Goal: Information Seeking & Learning: Find specific fact

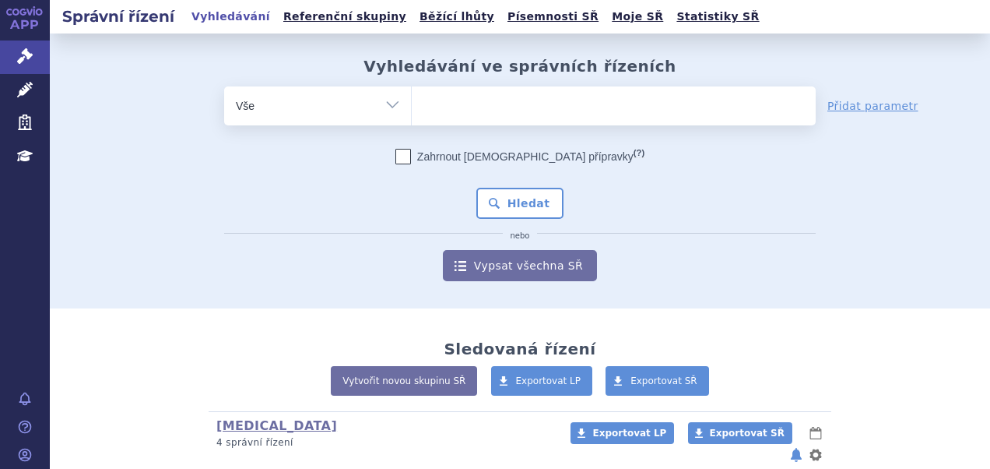
click at [460, 101] on ul at bounding box center [614, 102] width 404 height 33
click at [412, 101] on select at bounding box center [411, 105] width 1 height 39
paste input "SUKLS298611/2024"
type input "SUKLS298611/2024"
select select "SUKLS298611/2024"
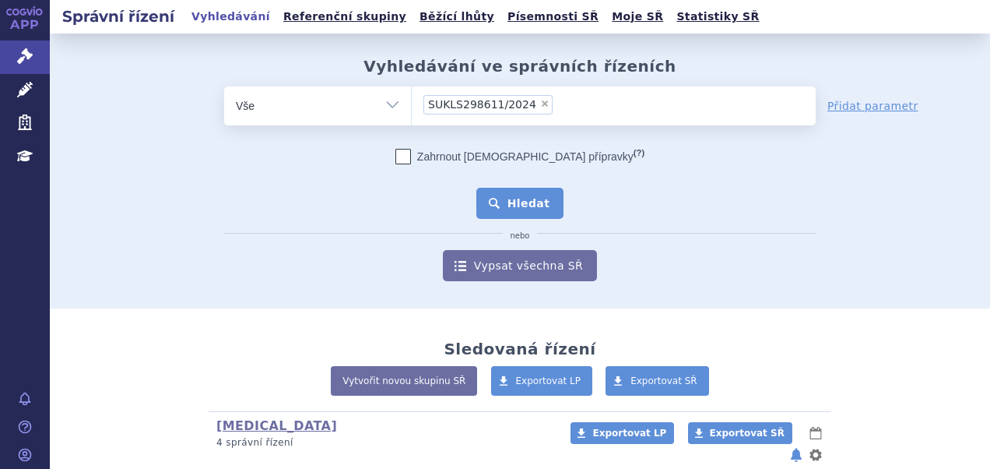
click at [490, 195] on button "Hledat" at bounding box center [520, 203] width 88 height 31
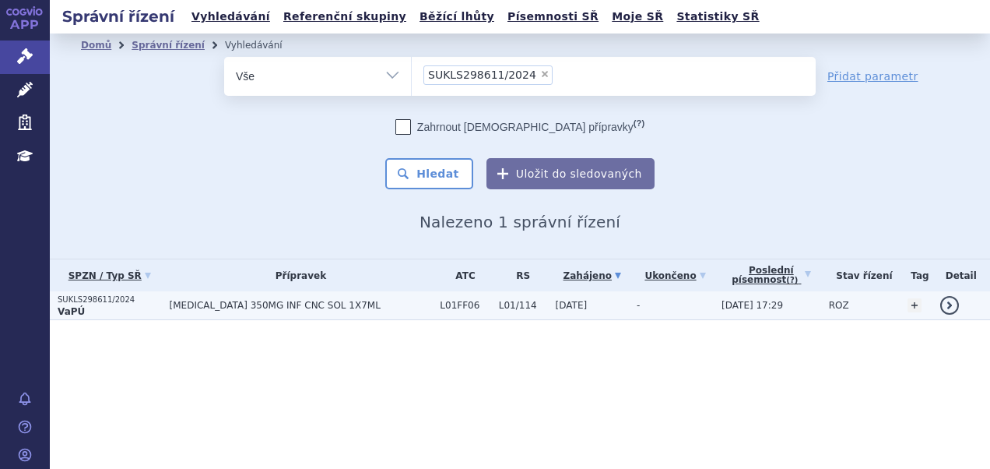
click at [198, 312] on td "LIBTAYO 350MG INF CNC SOL 1X7ML" at bounding box center [297, 305] width 271 height 29
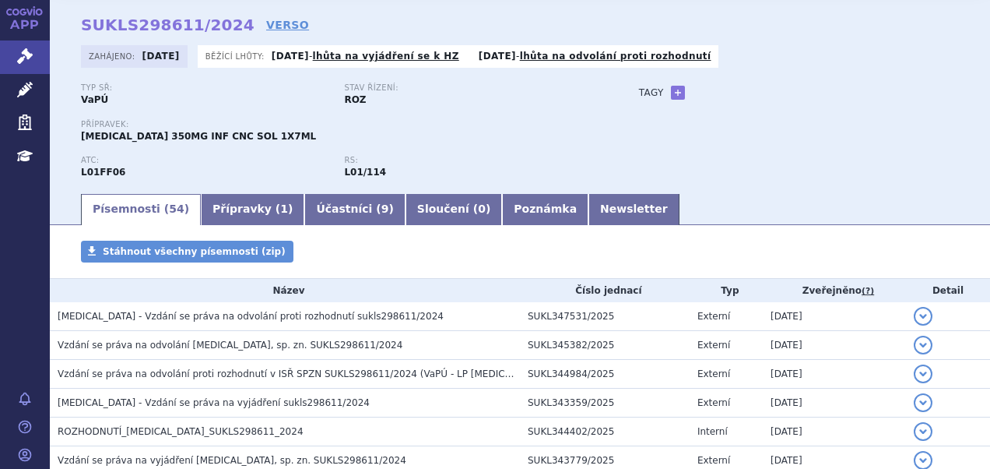
scroll to position [78, 0]
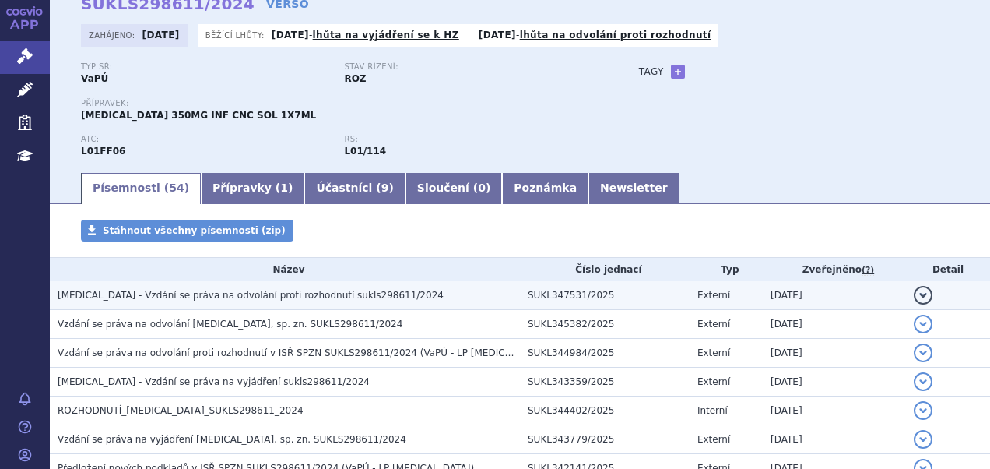
click at [318, 294] on span "LIBTAYO - Vzdání se práva na odvolání proti rozhodnutí sukls298611/2024" at bounding box center [251, 295] width 386 height 11
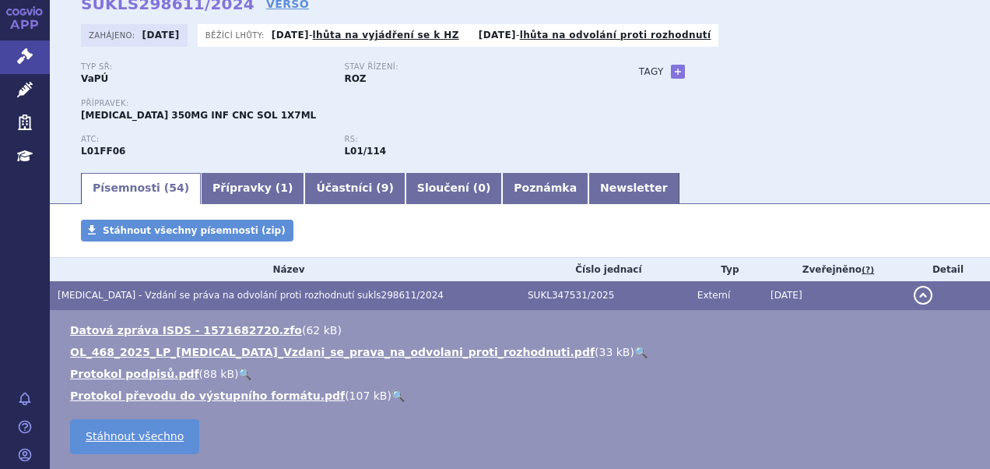
click at [318, 294] on span "LIBTAYO - Vzdání se práva na odvolání proti rozhodnutí sukls298611/2024" at bounding box center [251, 295] width 386 height 11
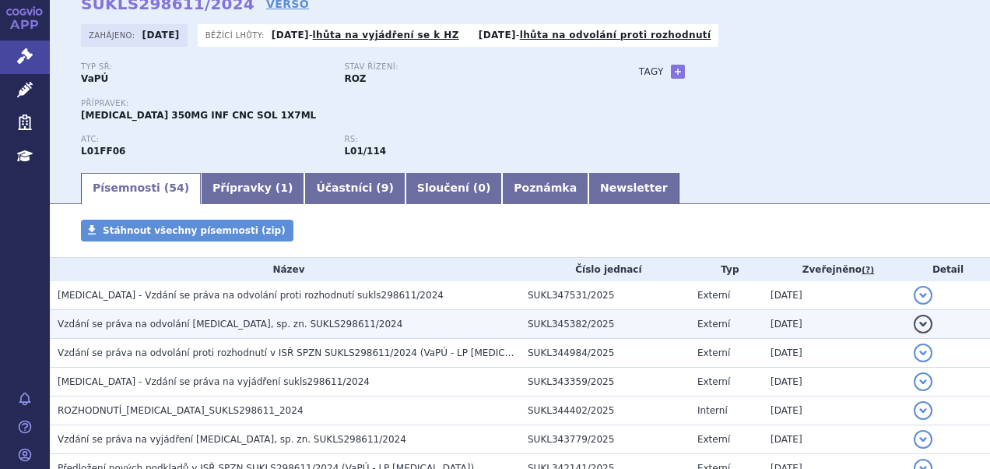
click at [273, 333] on td "Vzdání se práva na odvolání LIBTAYO, sp. zn. SUKLS298611/2024" at bounding box center [285, 324] width 470 height 29
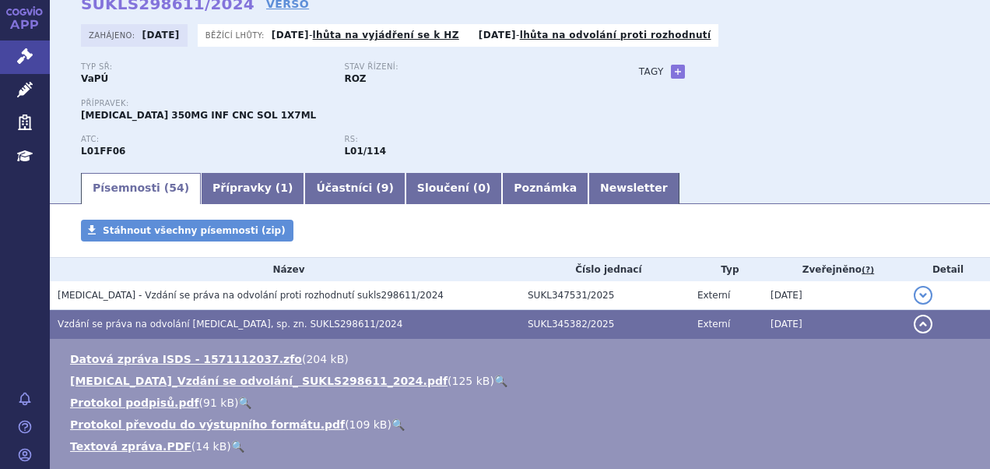
click at [273, 329] on span "Vzdání se práva na odvolání LIBTAYO, sp. zn. SUKLS298611/2024" at bounding box center [230, 323] width 345 height 11
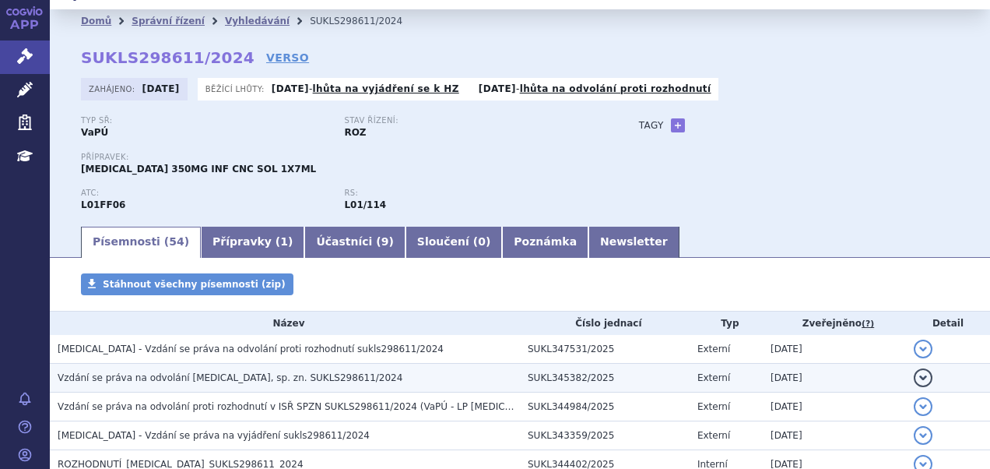
scroll to position [0, 0]
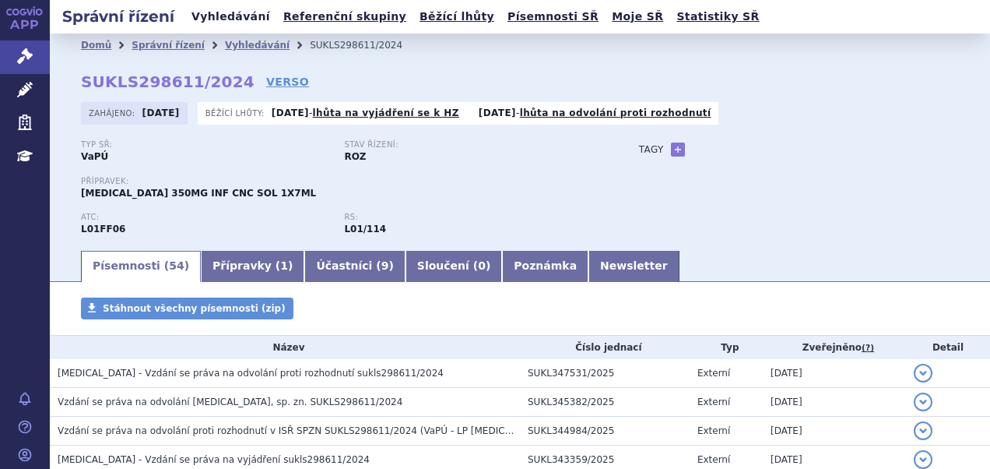
click at [219, 5] on ul "Vyhledávání Referenční skupiny Běžící lhůty Písemnosti SŘ Moje SŘ Statistiky SŘ" at bounding box center [476, 16] width 578 height 33
click at [221, 19] on link "Vyhledávání" at bounding box center [231, 16] width 88 height 21
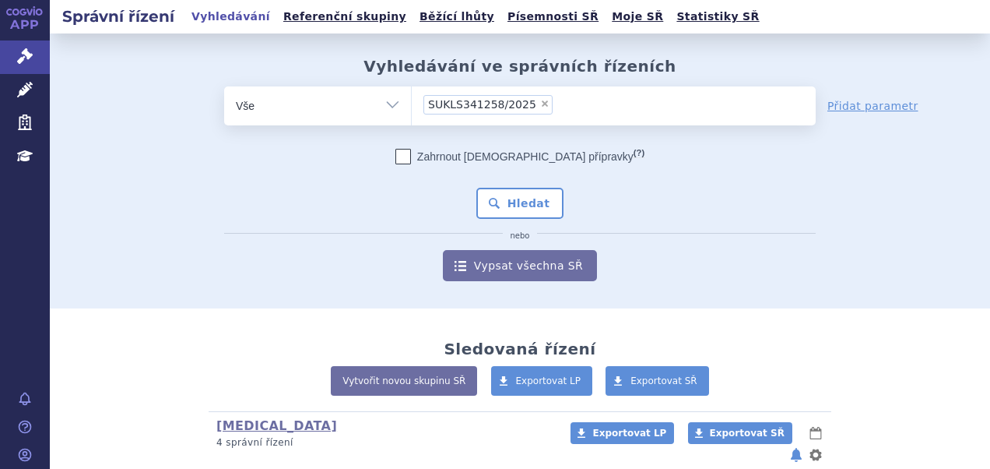
click at [339, 211] on div "Zahrnout bratrské přípravky (?) * Pozor, hledání dle vyhledávacího parametru In…" at bounding box center [520, 215] width 592 height 132
click at [500, 207] on button "Hledat" at bounding box center [520, 203] width 88 height 31
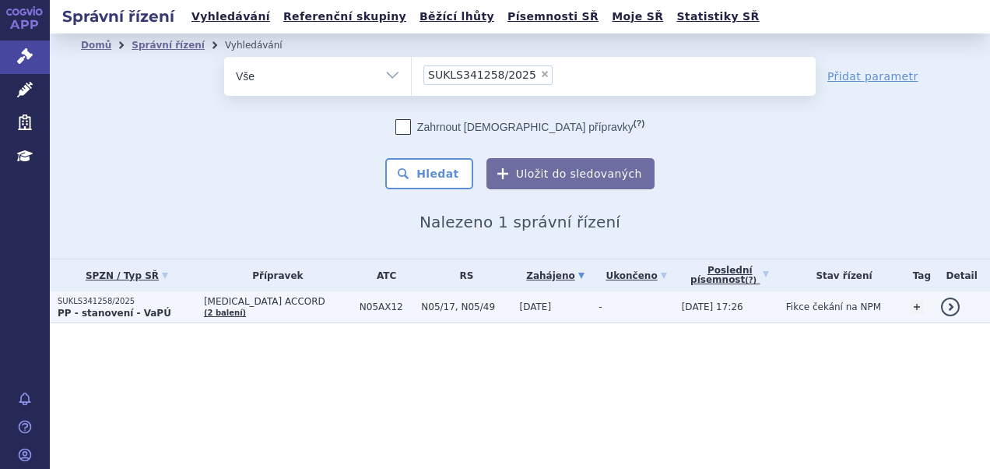
click at [127, 305] on p "SUKLS341258/2025" at bounding box center [127, 301] width 139 height 11
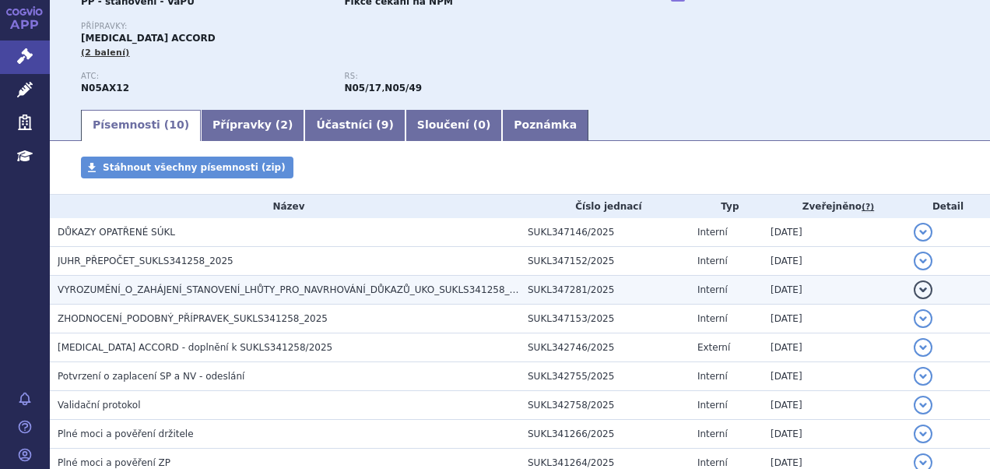
scroll to position [156, 0]
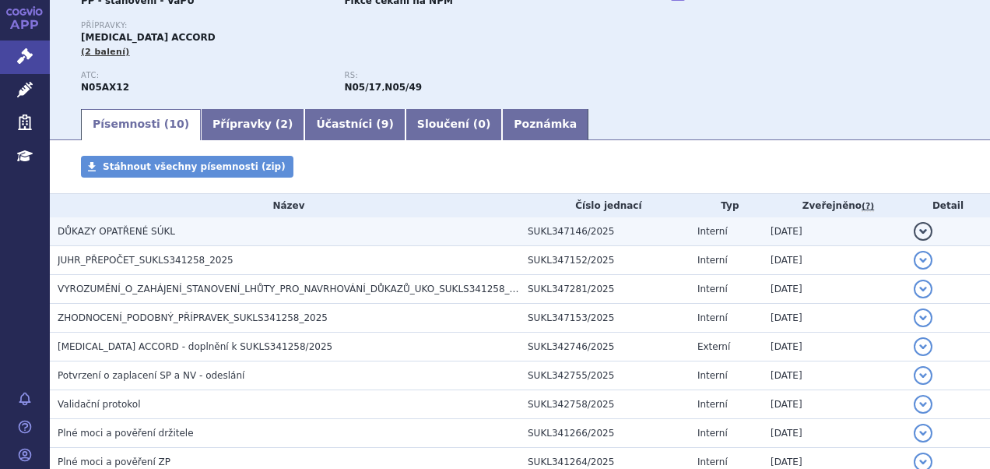
click at [150, 233] on span "DŮKAZY OPATŘENÉ SÚKL" at bounding box center [117, 231] width 118 height 11
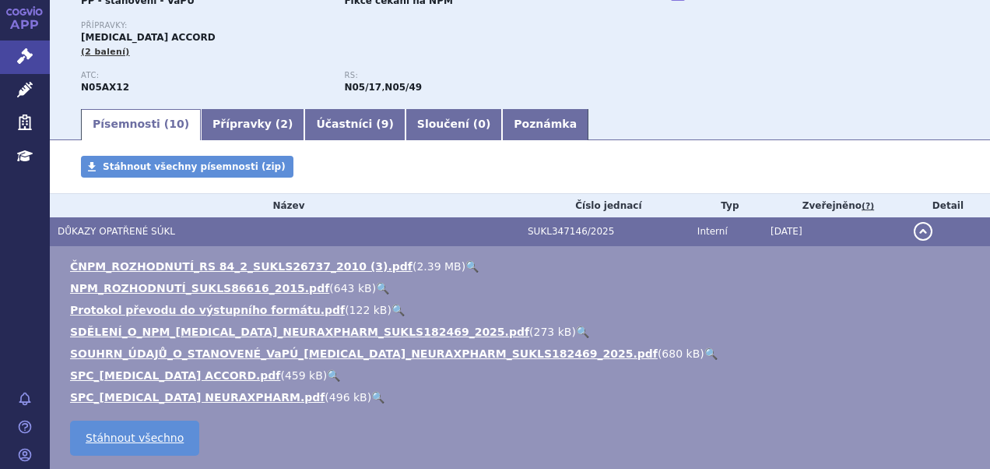
click at [149, 233] on span "DŮKAZY OPATŘENÉ SÚKL" at bounding box center [117, 231] width 118 height 11
